Goal: Information Seeking & Learning: Learn about a topic

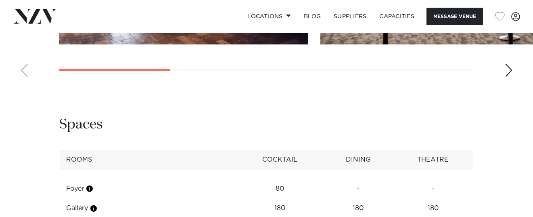
scroll to position [940, 0]
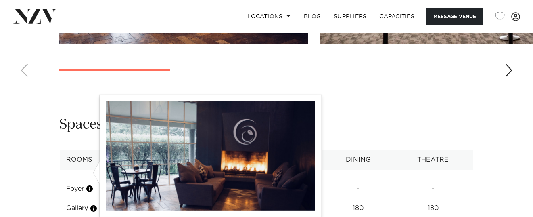
click at [92, 184] on button "button" at bounding box center [89, 188] width 8 height 8
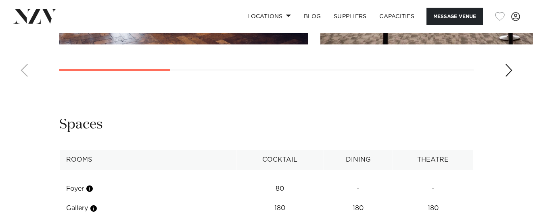
scroll to position [1047, 0]
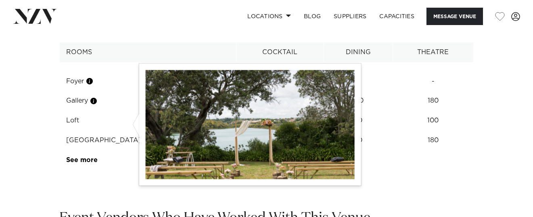
click at [143, 136] on button "button" at bounding box center [147, 140] width 8 height 8
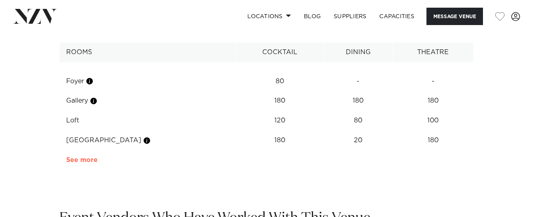
click at [88, 156] on link "See more" at bounding box center [98, 159] width 63 height 6
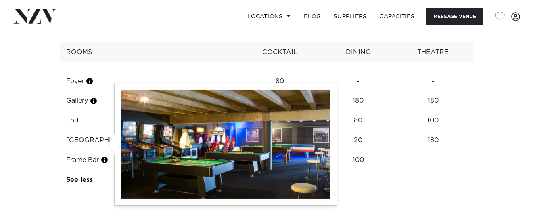
click at [107, 156] on button "button" at bounding box center [104, 160] width 8 height 8
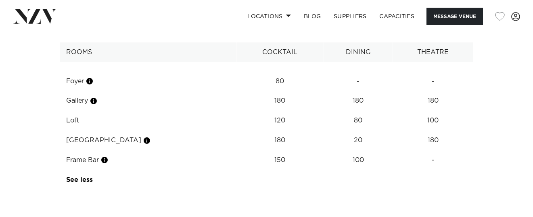
click at [93, 65] on div at bounding box center [96, 65] width 6 height 22
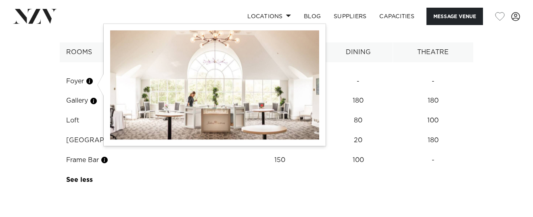
click at [95, 97] on button "button" at bounding box center [94, 101] width 8 height 8
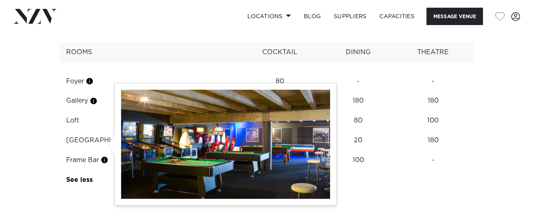
click at [107, 156] on button "button" at bounding box center [104, 160] width 8 height 8
click at [106, 156] on button "button" at bounding box center [104, 160] width 8 height 8
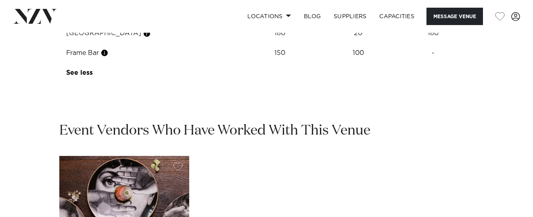
scroll to position [1263, 0]
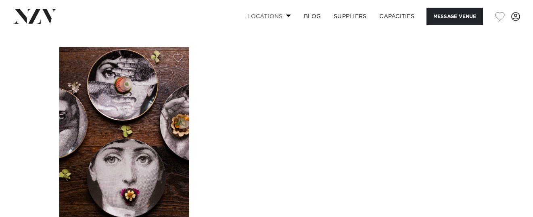
click at [288, 15] on span at bounding box center [288, 15] width 5 height 3
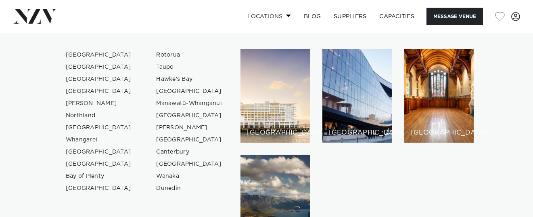
click at [288, 15] on span at bounding box center [288, 15] width 5 height 3
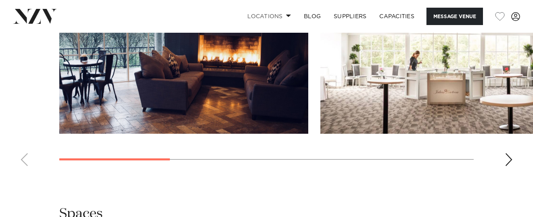
scroll to position [852, 0]
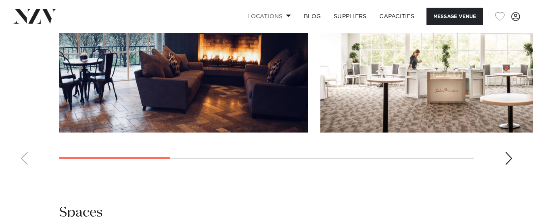
click at [509, 152] on div "Next slide" at bounding box center [509, 158] width 8 height 13
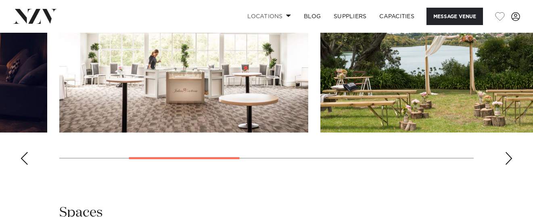
click at [509, 152] on div "Next slide" at bounding box center [509, 158] width 8 height 13
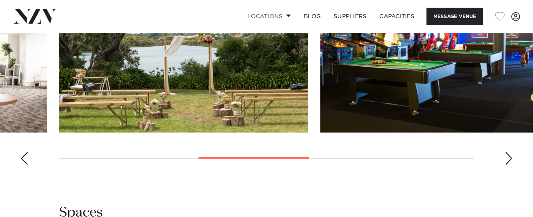
click at [510, 152] on div "Next slide" at bounding box center [509, 158] width 8 height 13
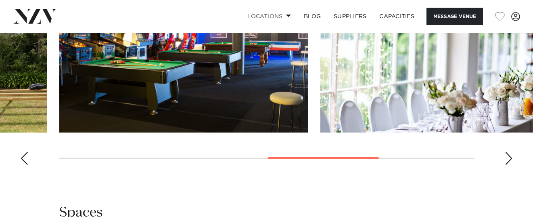
click at [510, 152] on div "Next slide" at bounding box center [509, 158] width 8 height 13
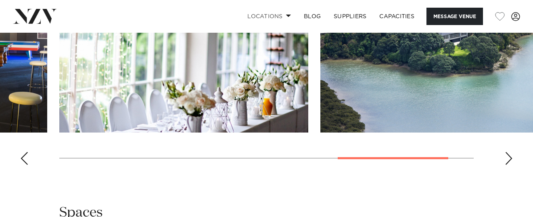
click at [511, 152] on div "Next slide" at bounding box center [509, 158] width 8 height 13
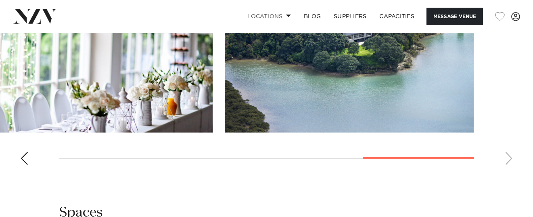
click at [23, 152] on div "Previous slide" at bounding box center [24, 158] width 8 height 13
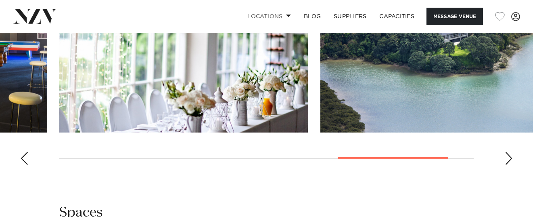
click at [23, 152] on div "Previous slide" at bounding box center [24, 158] width 8 height 13
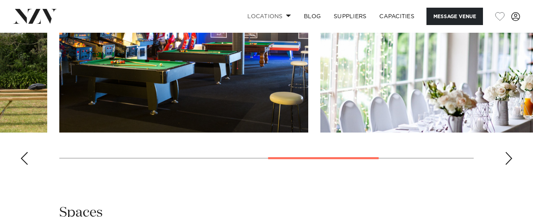
click at [23, 152] on div "Previous slide" at bounding box center [24, 158] width 8 height 13
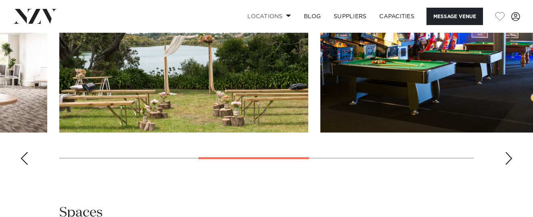
click at [23, 152] on div "Previous slide" at bounding box center [24, 158] width 8 height 13
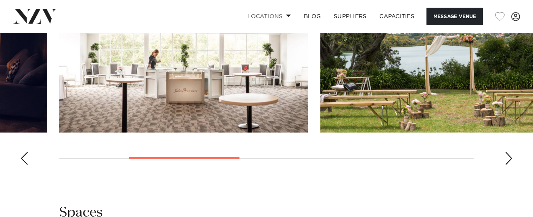
click at [23, 152] on div "Previous slide" at bounding box center [24, 158] width 8 height 13
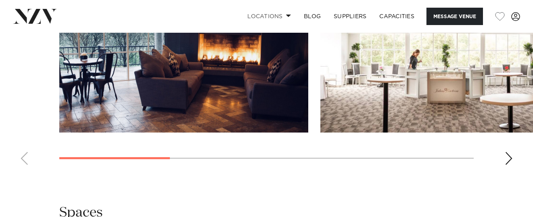
click at [23, 140] on swiper-container at bounding box center [266, 60] width 533 height 221
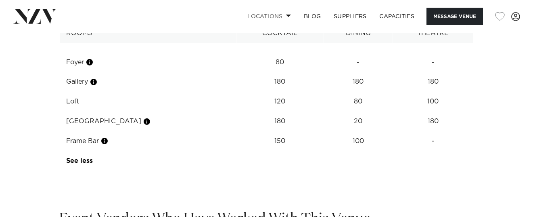
scroll to position [1067, 0]
click at [394, 13] on link "Capacities" at bounding box center [397, 16] width 48 height 17
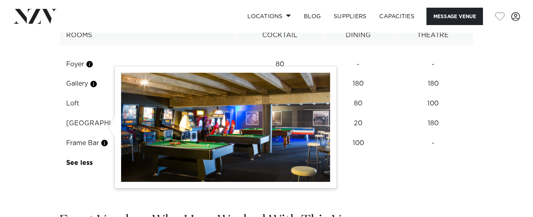
click at [107, 139] on button "button" at bounding box center [104, 143] width 8 height 8
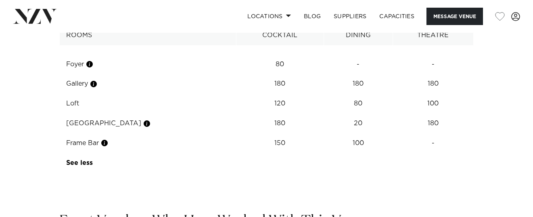
click at [399, 148] on table "Rooms Cocktail Dining Theatre Foyer 80 - - Gallery 180 180 180 Loft 120 80 100 …" at bounding box center [266, 98] width 414 height 147
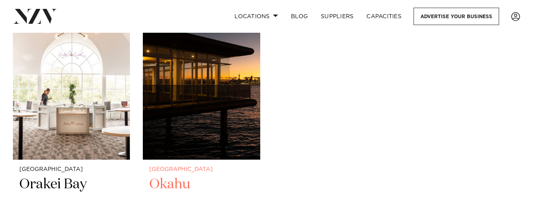
scroll to position [215, 0]
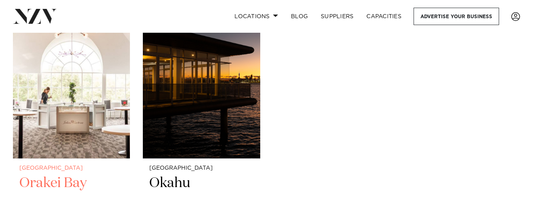
click at [44, 185] on h2 "Orakei Bay" at bounding box center [71, 201] width 104 height 54
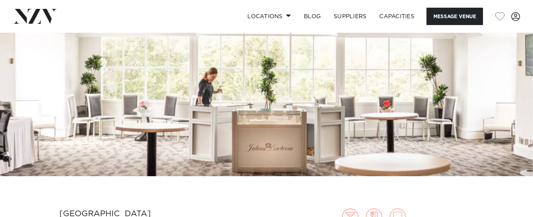
scroll to position [107, 0]
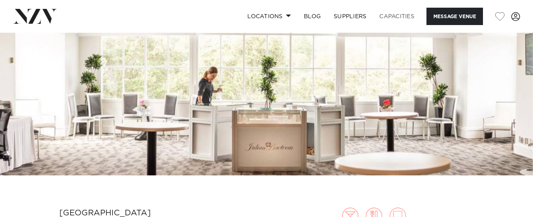
click at [400, 14] on link "Capacities" at bounding box center [397, 16] width 48 height 17
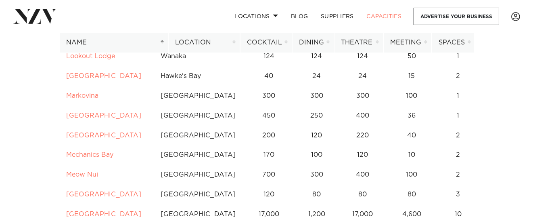
scroll to position [2796, 0]
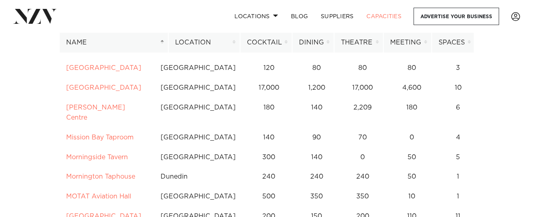
scroll to position [2914, 0]
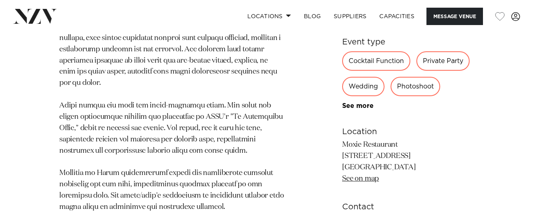
scroll to position [645, 0]
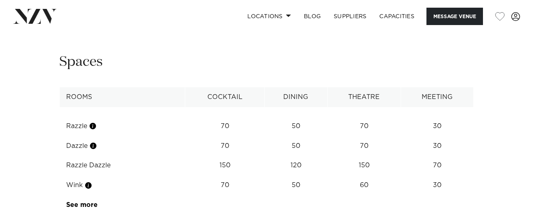
scroll to position [1075, 0]
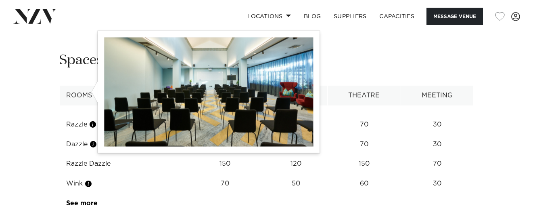
click at [89, 179] on button "button" at bounding box center [88, 183] width 8 height 8
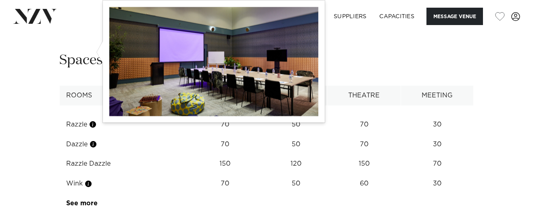
click at [94, 140] on button "button" at bounding box center [93, 144] width 8 height 8
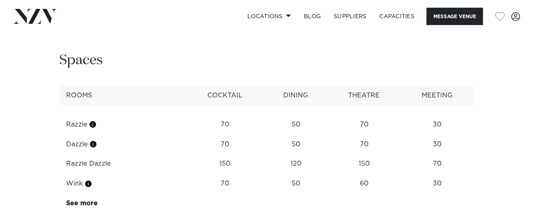
scroll to position [968, 0]
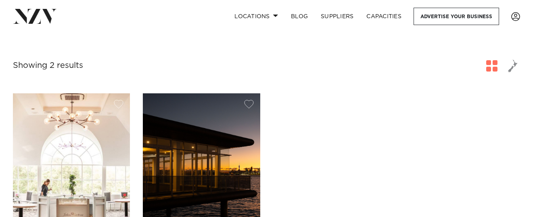
scroll to position [215, 0]
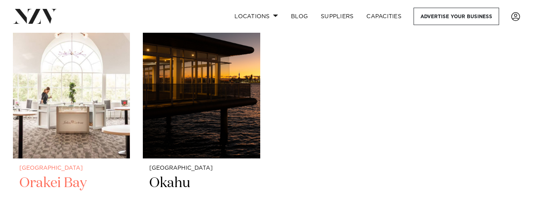
click at [38, 146] on img at bounding box center [71, 79] width 117 height 157
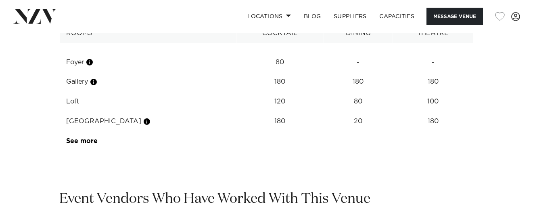
scroll to position [1075, 0]
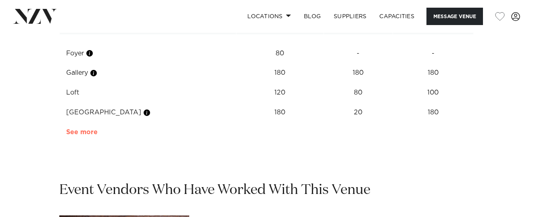
click at [76, 129] on link "See more" at bounding box center [98, 132] width 63 height 6
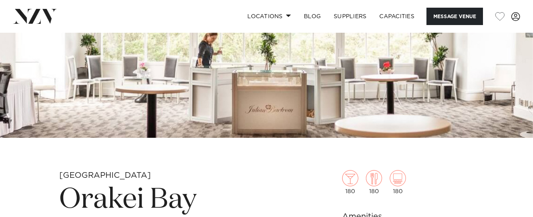
scroll to position [0, 0]
